Goal: Task Accomplishment & Management: Manage account settings

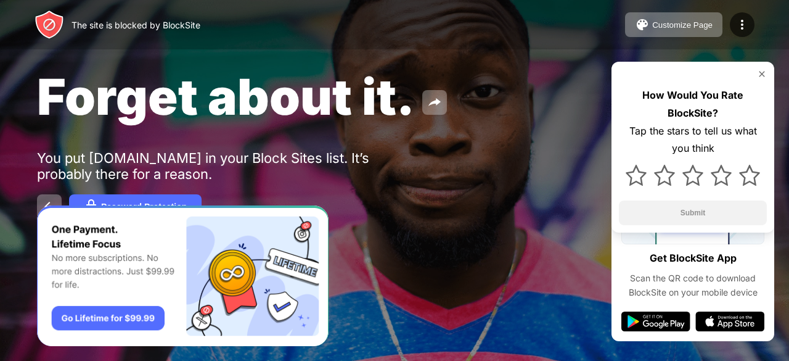
click at [764, 75] on img at bounding box center [762, 74] width 10 height 10
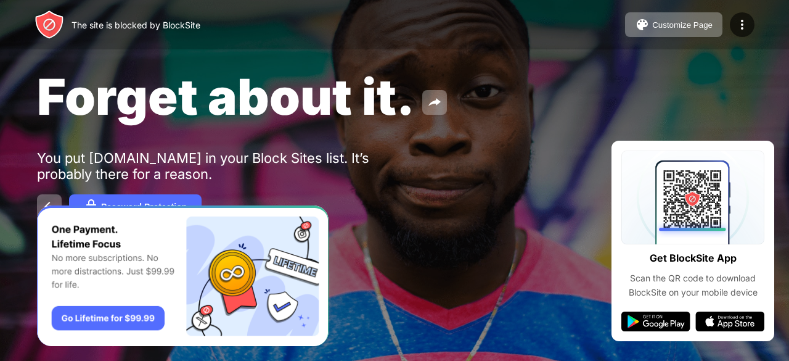
click at [740, 20] on img at bounding box center [742, 24] width 15 height 15
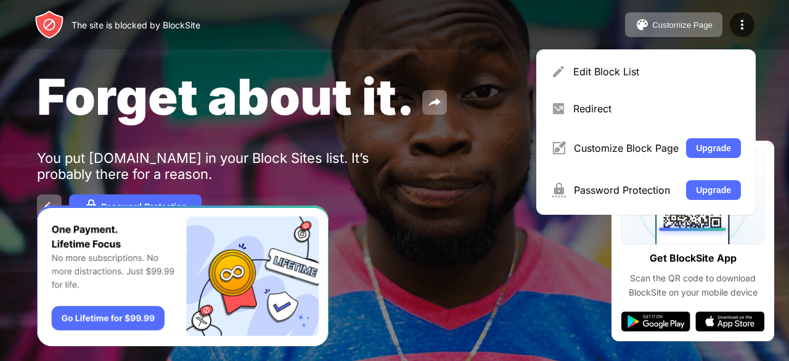
click at [616, 70] on div "Edit Block List" at bounding box center [658, 71] width 168 height 12
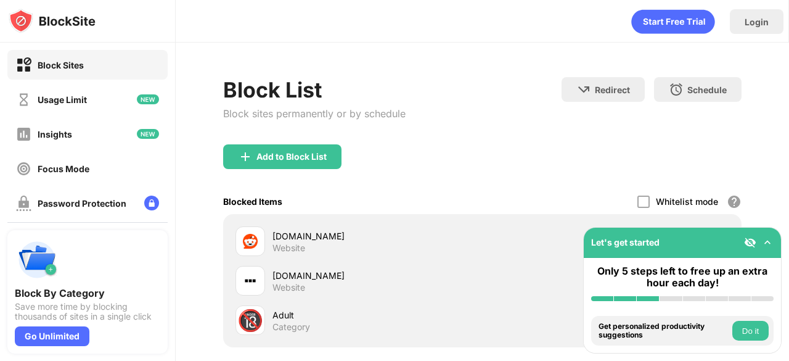
click at [767, 242] on img at bounding box center [768, 242] width 12 height 12
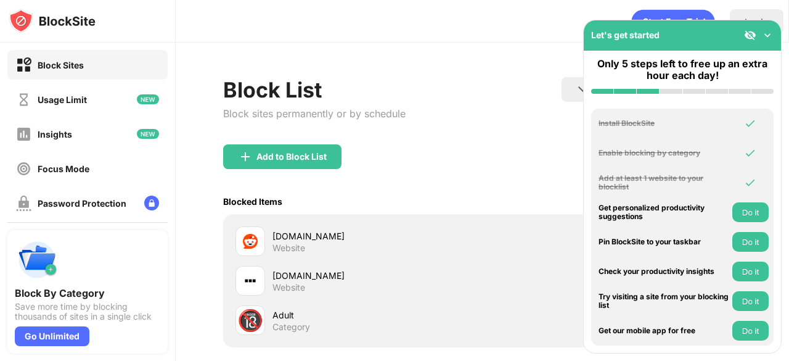
click at [769, 32] on img at bounding box center [768, 35] width 12 height 12
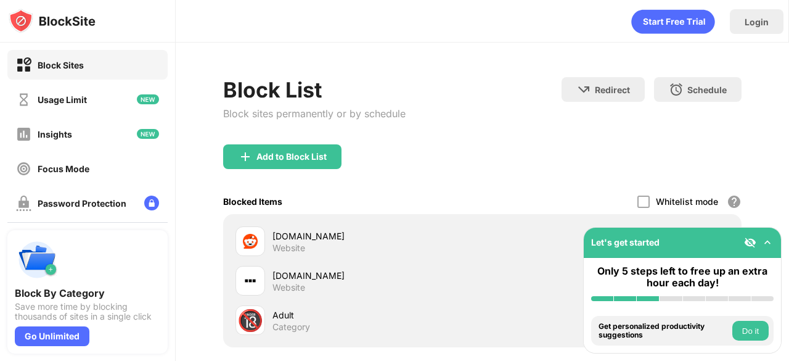
click at [381, 233] on div "[DOMAIN_NAME]" at bounding box center [378, 235] width 210 height 13
click at [638, 202] on div at bounding box center [644, 202] width 12 height 12
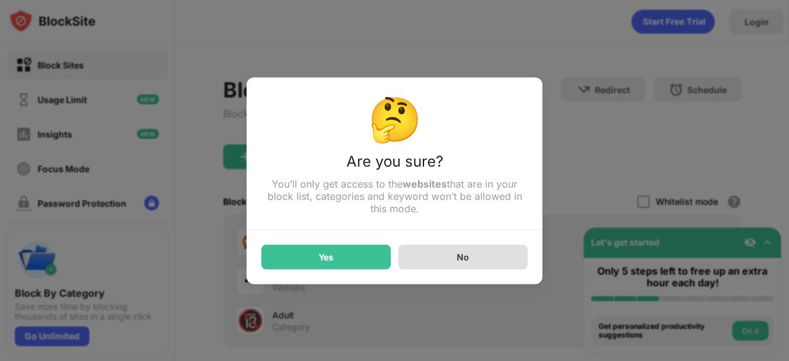
click at [461, 264] on div "No" at bounding box center [463, 256] width 130 height 25
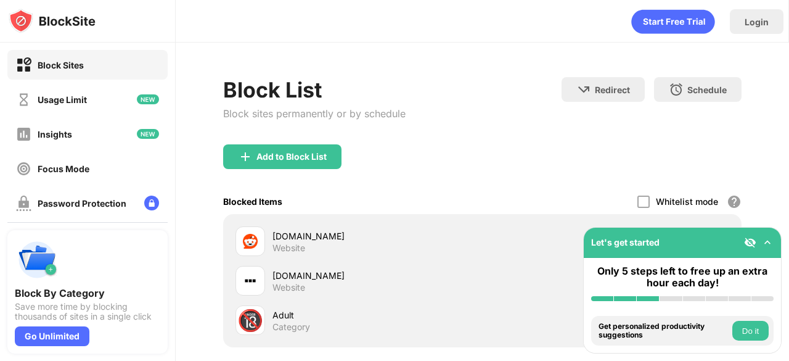
click at [254, 242] on img at bounding box center [250, 241] width 15 height 15
click at [262, 247] on div at bounding box center [251, 241] width 30 height 30
click at [766, 239] on img at bounding box center [768, 242] width 12 height 12
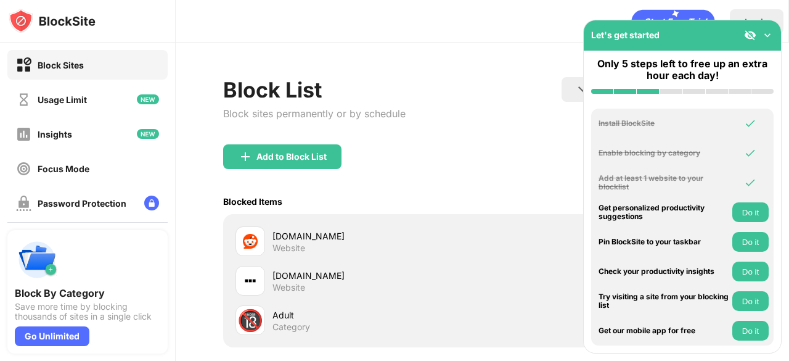
click at [766, 35] on img at bounding box center [768, 35] width 12 height 12
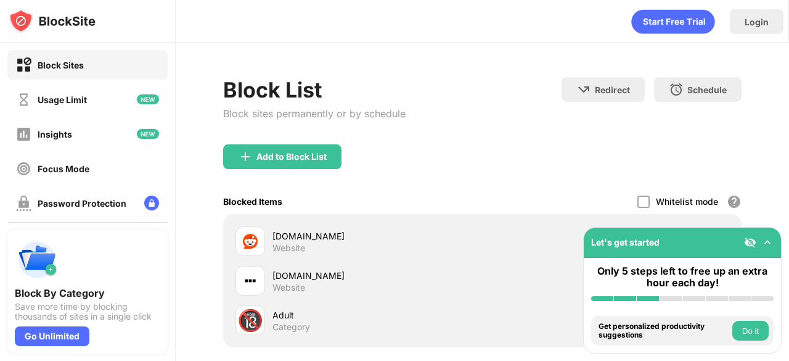
drag, startPoint x: 271, startPoint y: 253, endPoint x: 737, endPoint y: 290, distance: 467.2
click at [737, 290] on div "Block Sites Usage Limit Insights Focus Mode Password Protection Custom Block Pa…" at bounding box center [394, 180] width 789 height 361
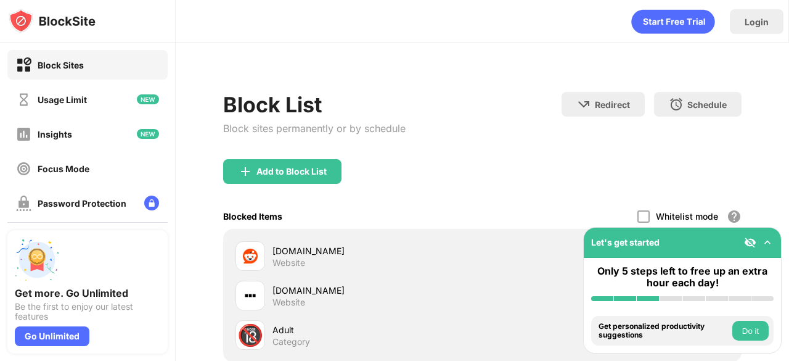
click at [757, 239] on div at bounding box center [759, 242] width 30 height 12
click at [766, 245] on img at bounding box center [768, 242] width 12 height 12
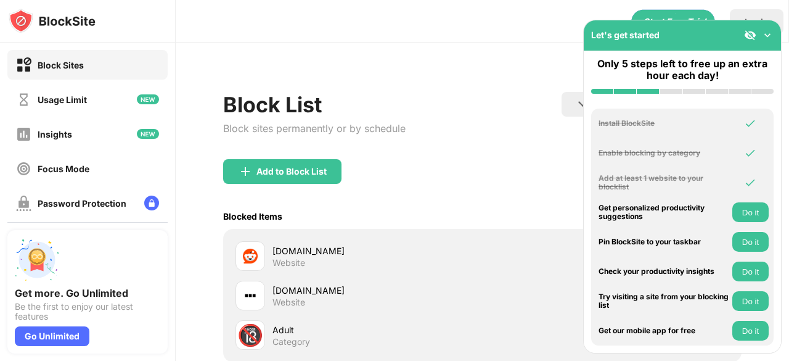
click at [769, 34] on img at bounding box center [768, 35] width 12 height 12
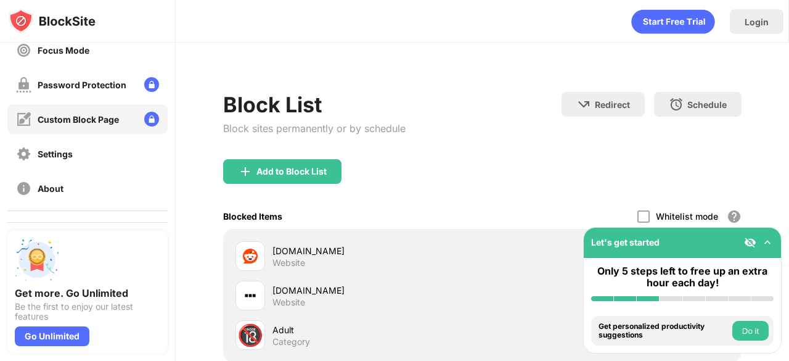
scroll to position [145, 0]
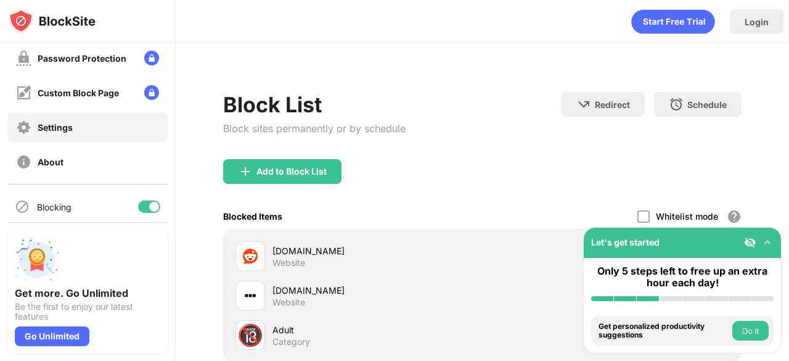
click at [112, 128] on div "Settings" at bounding box center [87, 127] width 160 height 30
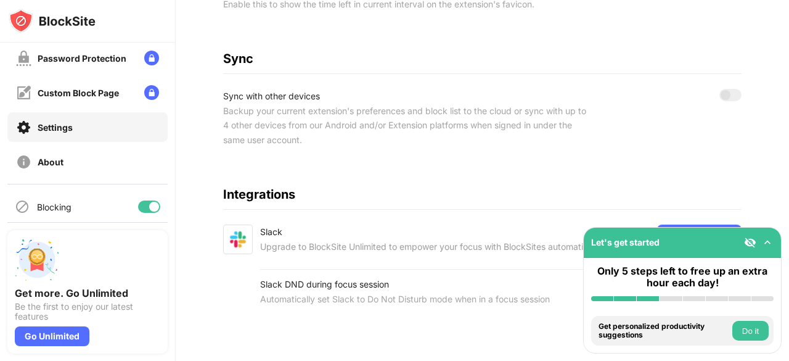
click at [370, 115] on div "Backup your current extension's preferences and block list to the cloud or sync…" at bounding box center [404, 126] width 363 height 44
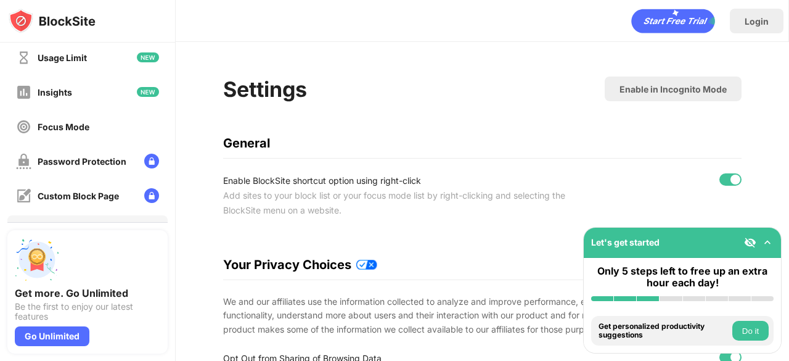
scroll to position [41, 0]
click at [86, 94] on div "Insights" at bounding box center [87, 93] width 160 height 30
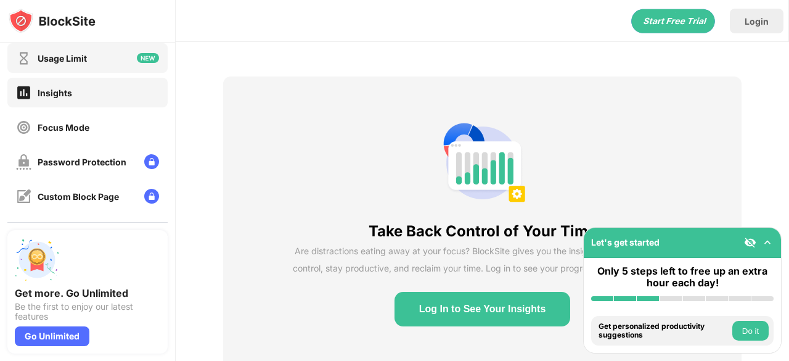
click at [73, 65] on div "Usage Limit" at bounding box center [87, 58] width 160 height 30
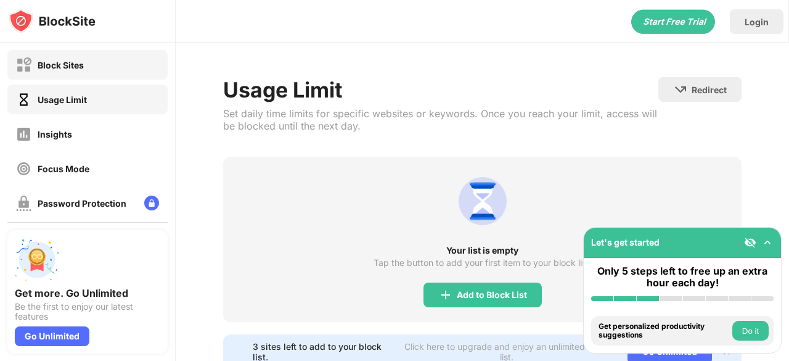
click at [62, 72] on div "Block Sites" at bounding box center [87, 65] width 160 height 30
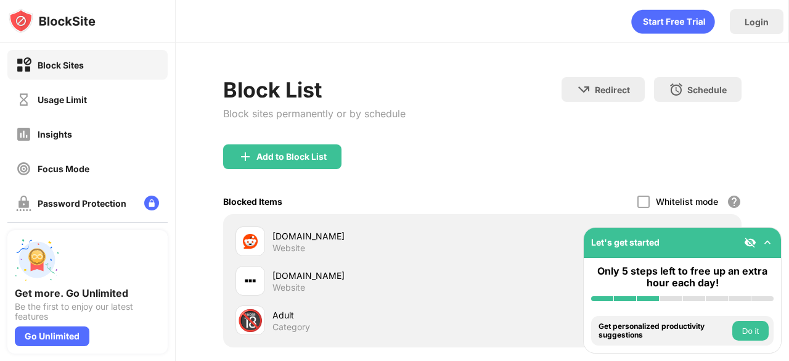
scroll to position [126, 0]
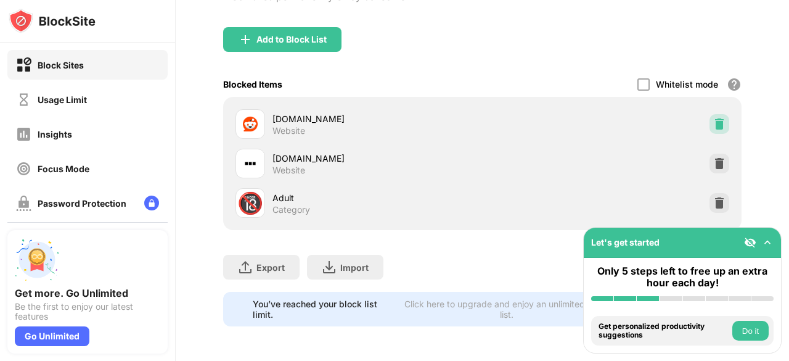
click at [714, 118] on img at bounding box center [720, 124] width 12 height 12
